Goal: Task Accomplishment & Management: Use online tool/utility

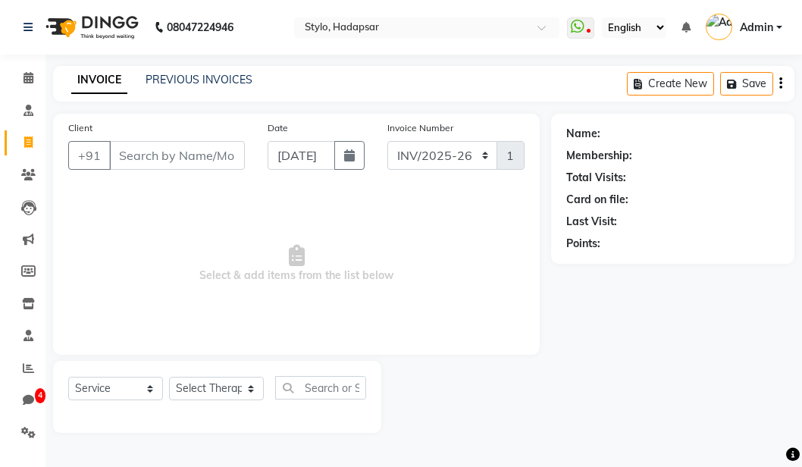
select select "157"
select select "service"
click at [225, 386] on select "Select Therapist" at bounding box center [216, 389] width 95 height 24
click at [169, 377] on select "Select Therapist" at bounding box center [216, 389] width 95 height 24
click at [219, 391] on select "Select Therapist" at bounding box center [216, 389] width 95 height 24
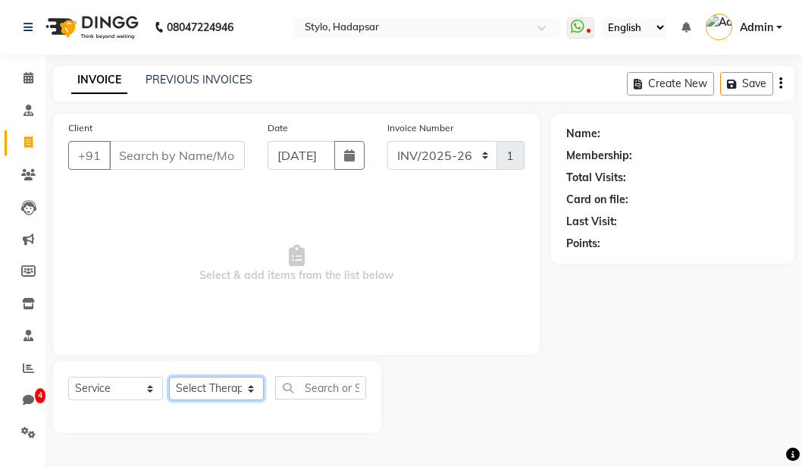
select select "5396"
click at [169, 377] on select "Select Therapist AAAb aadi [PERSON_NAME] abc testing Abc testing abhi Admin A A…" at bounding box center [216, 389] width 95 height 24
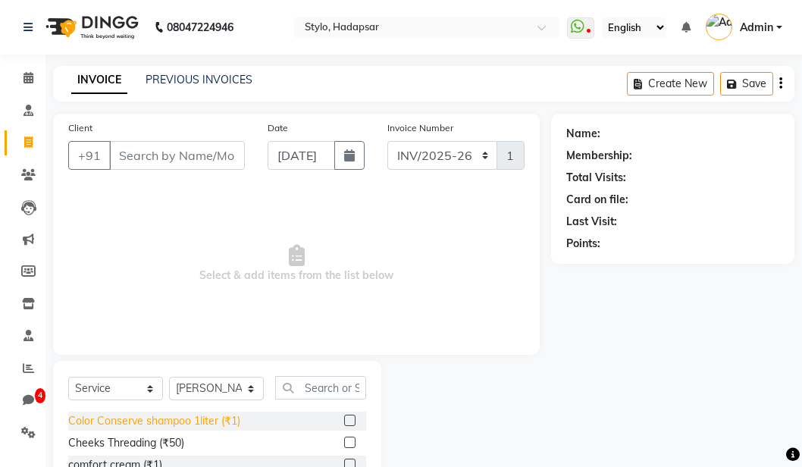
click at [215, 425] on div "Color Conserve shampoo 1liter (₹1)" at bounding box center [154, 421] width 172 height 16
checkbox input "false"
